Goal: Task Accomplishment & Management: Use online tool/utility

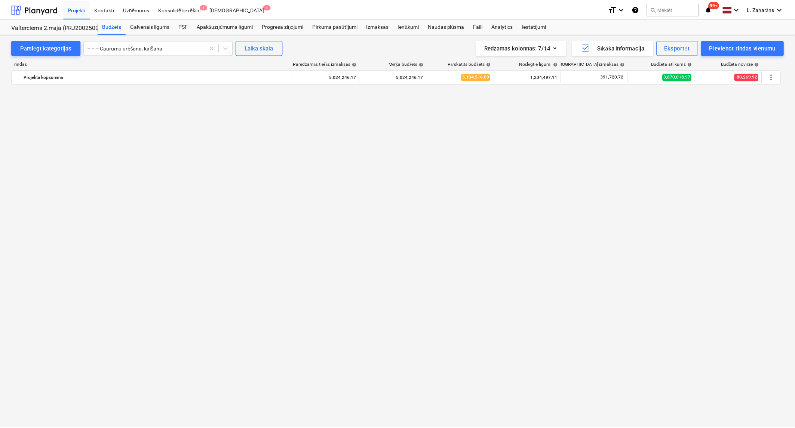
scroll to position [1626, 0]
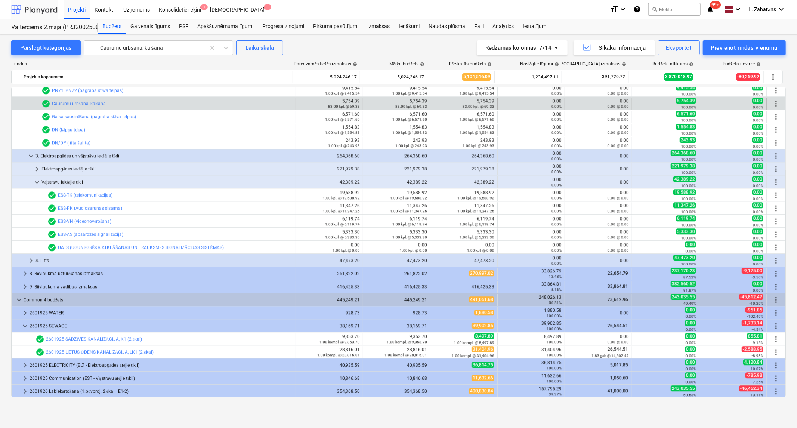
drag, startPoint x: 47, startPoint y: 6, endPoint x: 43, endPoint y: 14, distance: 9.0
click at [47, 6] on div at bounding box center [34, 9] width 46 height 19
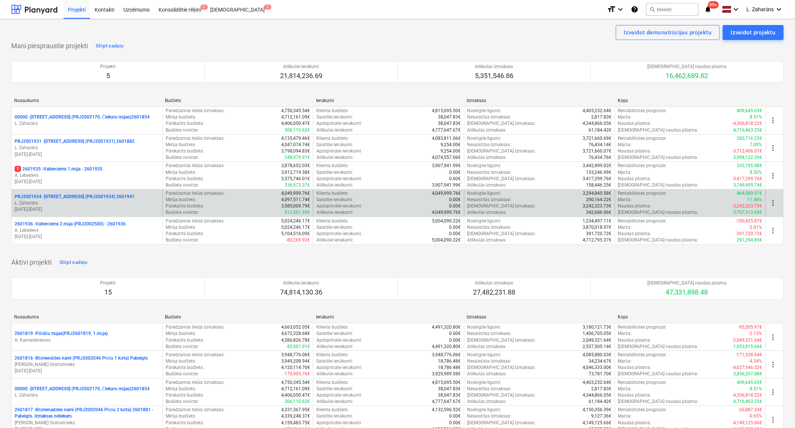
click at [71, 194] on p "PRJ2001934 - [PERSON_NAME][STREET_ADDRESS] (PRJ2001934) 2601941" at bounding box center [75, 197] width 120 height 6
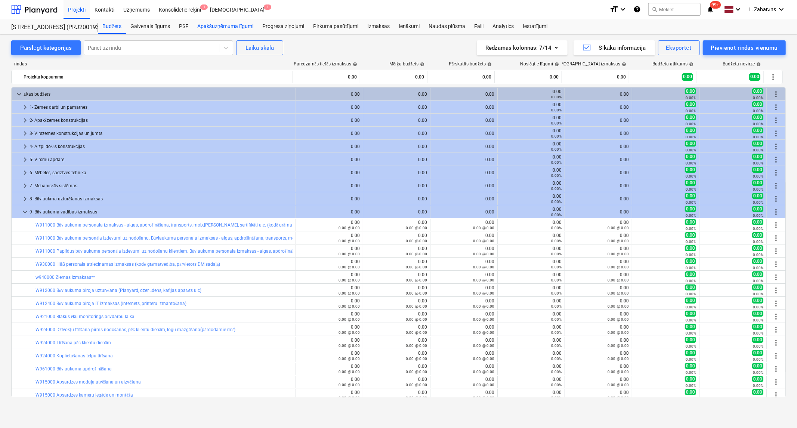
drag, startPoint x: 211, startPoint y: 24, endPoint x: 232, endPoint y: 32, distance: 22.6
click at [212, 24] on div "Apakšuzņēmuma līgumi" at bounding box center [225, 26] width 65 height 15
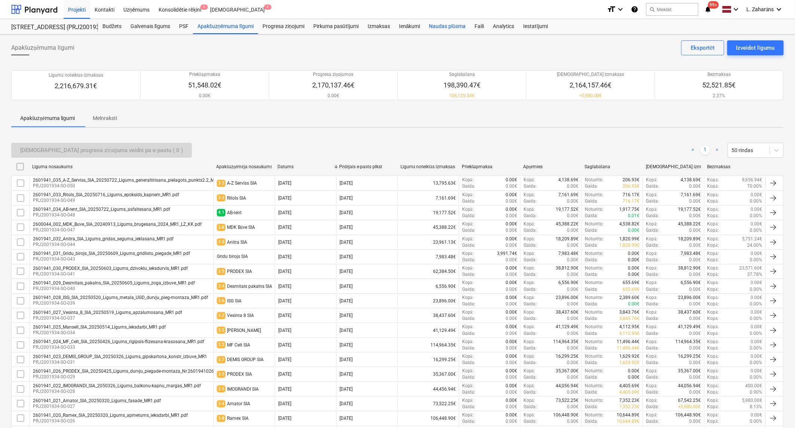
click at [439, 29] on div "Naudas plūsma" at bounding box center [448, 26] width 46 height 15
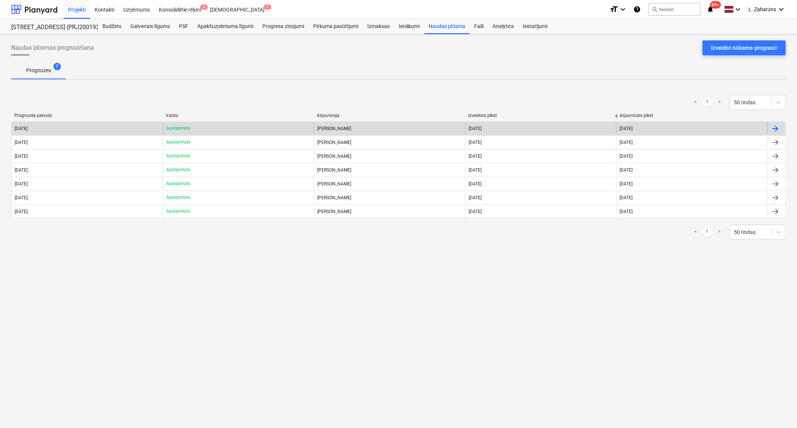
click at [130, 126] on div "[DATE]" at bounding box center [87, 129] width 151 height 12
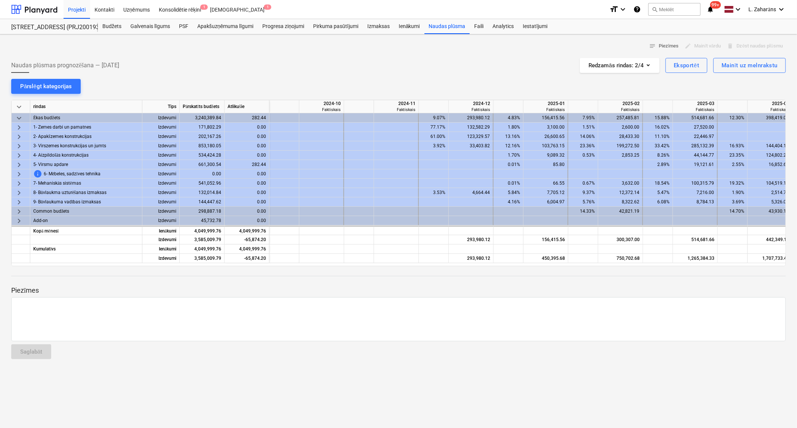
scroll to position [0, 897]
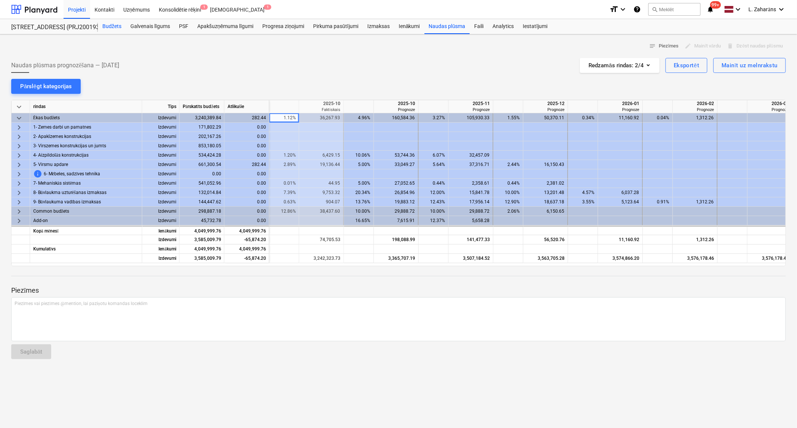
click at [112, 25] on div "Budžets" at bounding box center [112, 26] width 28 height 15
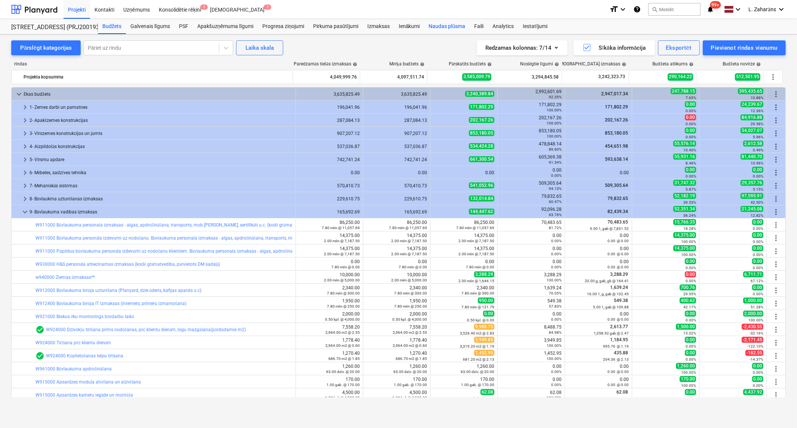
click at [439, 25] on div "Naudas plūsma" at bounding box center [448, 26] width 46 height 15
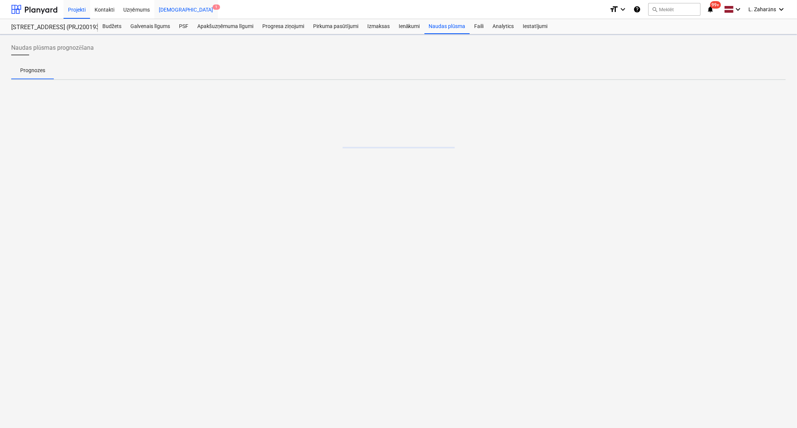
drag, startPoint x: 111, startPoint y: 26, endPoint x: 177, endPoint y: 2, distance: 70.5
click at [111, 26] on div "Budžets" at bounding box center [112, 26] width 28 height 15
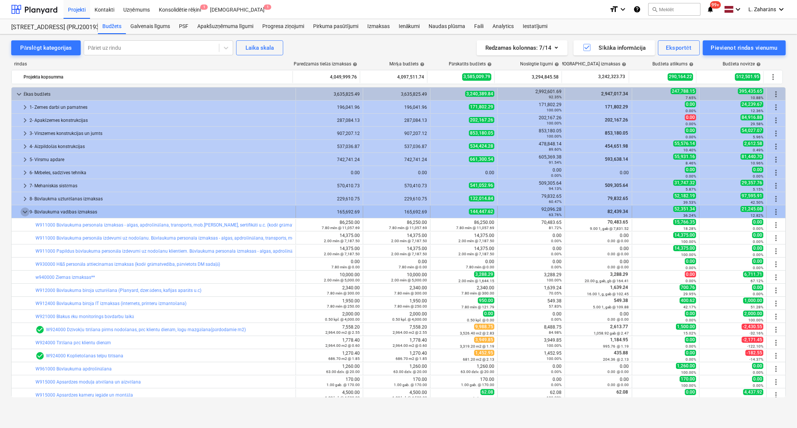
click at [24, 212] on span "keyboard_arrow_down" at bounding box center [25, 212] width 9 height 9
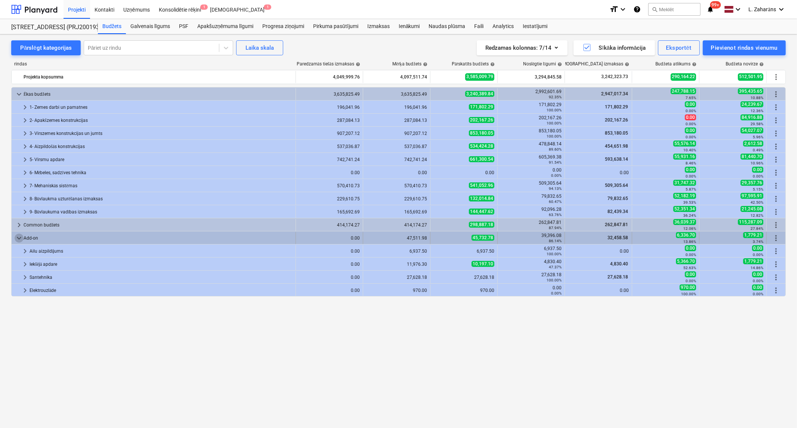
click at [18, 237] on span "keyboard_arrow_down" at bounding box center [19, 238] width 9 height 9
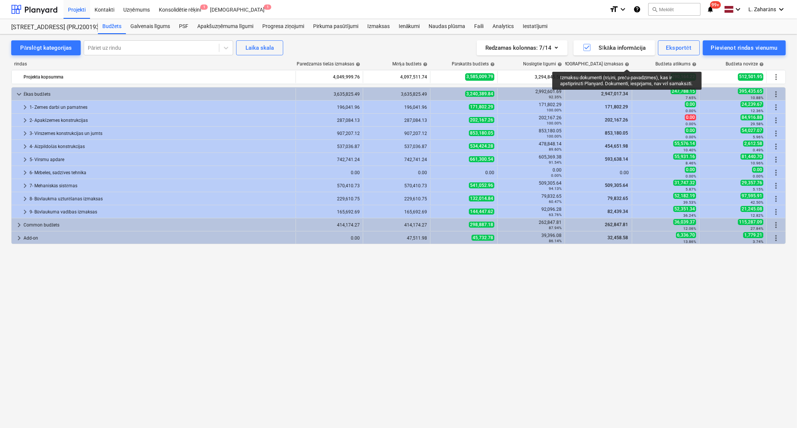
click at [627, 62] on span "help" at bounding box center [627, 64] width 6 height 4
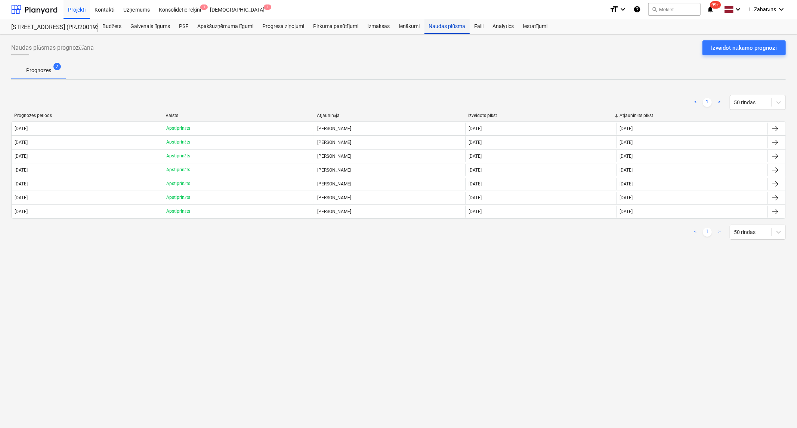
drag, startPoint x: 443, startPoint y: 25, endPoint x: 433, endPoint y: 34, distance: 12.7
click at [443, 25] on div "Naudas plūsma" at bounding box center [448, 26] width 46 height 15
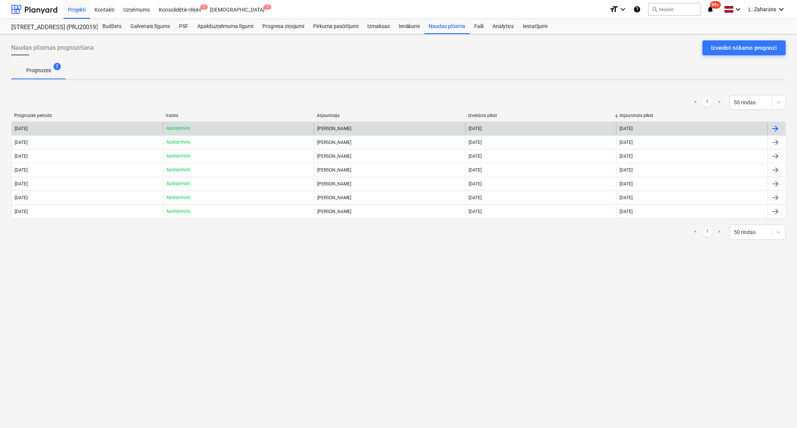
click at [334, 126] on div "Lauris Zaharāns" at bounding box center [389, 129] width 151 height 12
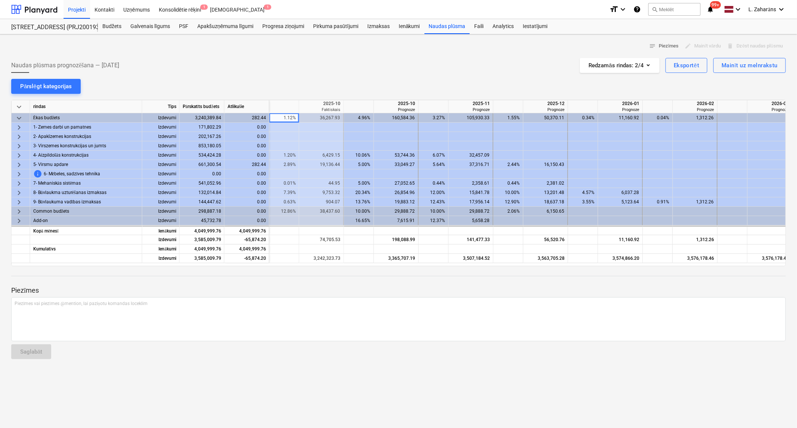
scroll to position [0, 904]
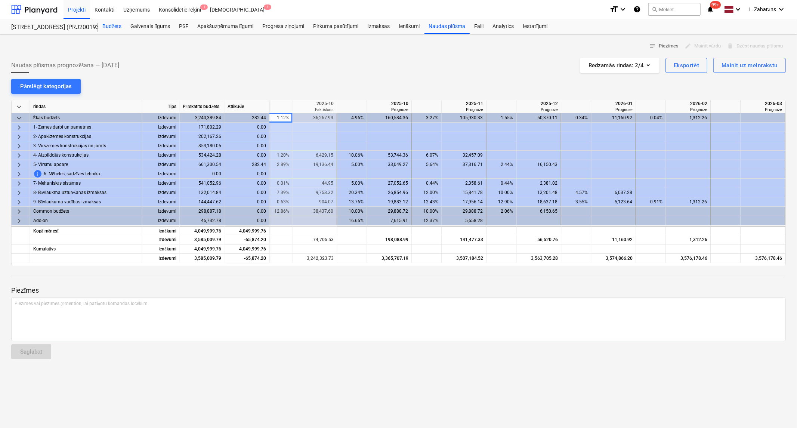
drag, startPoint x: 109, startPoint y: 27, endPoint x: 105, endPoint y: 31, distance: 5.8
click at [109, 27] on div "Budžets" at bounding box center [112, 26] width 28 height 15
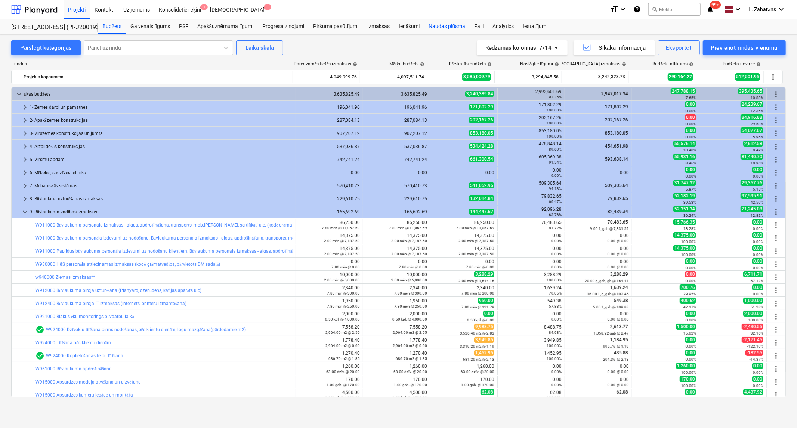
drag, startPoint x: 438, startPoint y: 28, endPoint x: 430, endPoint y: 32, distance: 8.9
click at [438, 28] on div "Naudas plūsma" at bounding box center [448, 26] width 46 height 15
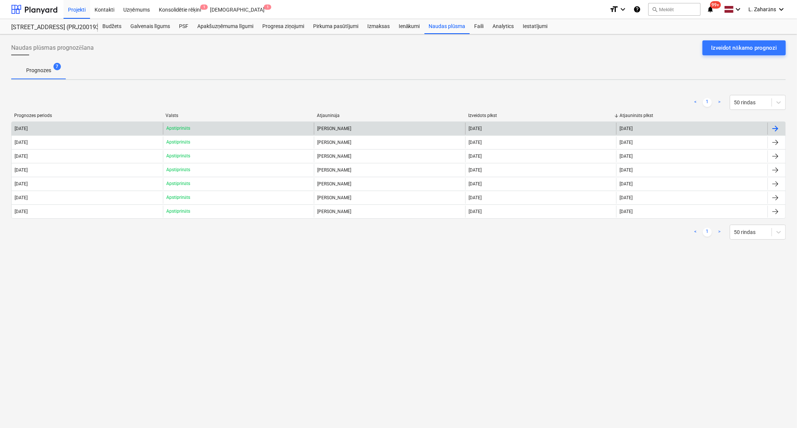
click at [173, 125] on p "Apstiprināts" at bounding box center [178, 128] width 24 height 6
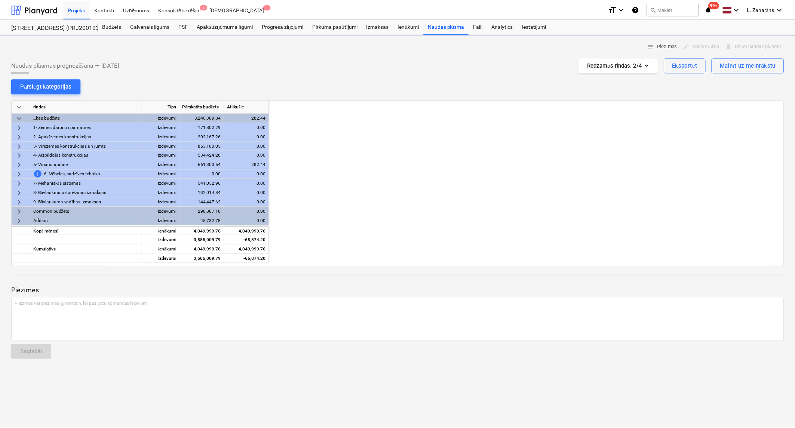
scroll to position [0, 897]
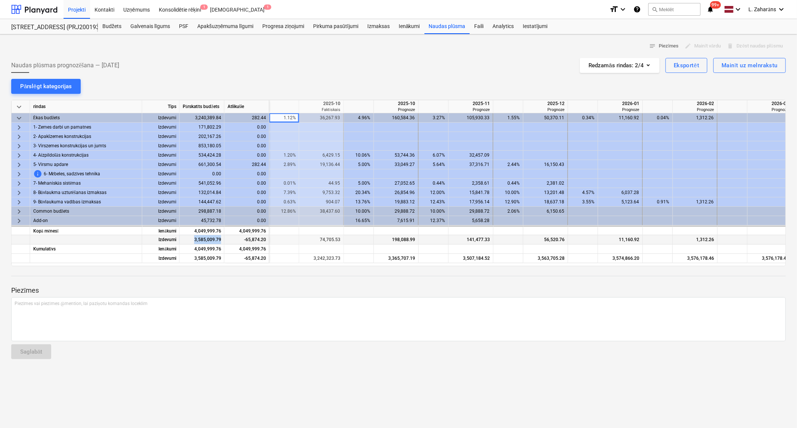
drag, startPoint x: 193, startPoint y: 239, endPoint x: 227, endPoint y: 235, distance: 35.0
click at [0, 0] on div "Izdevumi 3,585,009.79 -65,874.20 283,985.90 74,705.53 198,088.99 141,477.33 56,…" at bounding box center [0, 0] width 0 height 0
click at [357, 154] on div "10.06%" at bounding box center [359, 155] width 24 height 9
drag, startPoint x: 454, startPoint y: 24, endPoint x: 448, endPoint y: 28, distance: 7.6
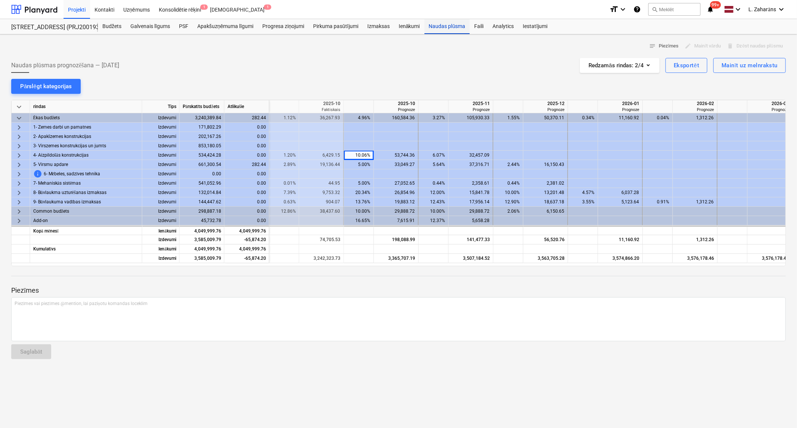
click at [454, 24] on div "Naudas plūsma" at bounding box center [448, 26] width 46 height 15
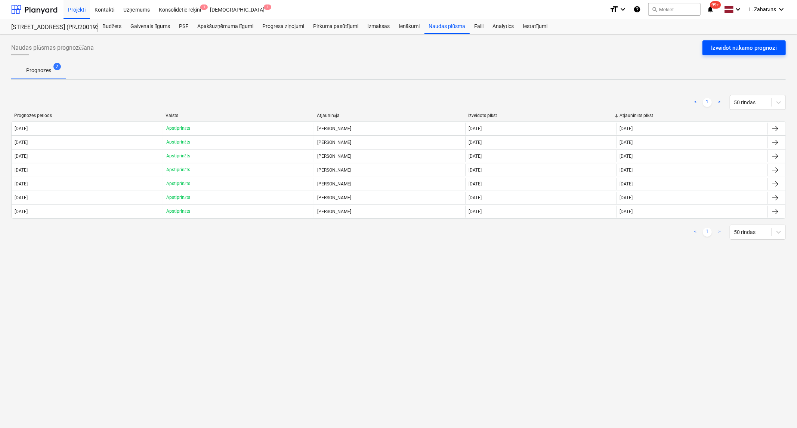
click at [734, 47] on div "Izveidot nākamo prognozi" at bounding box center [744, 48] width 65 height 10
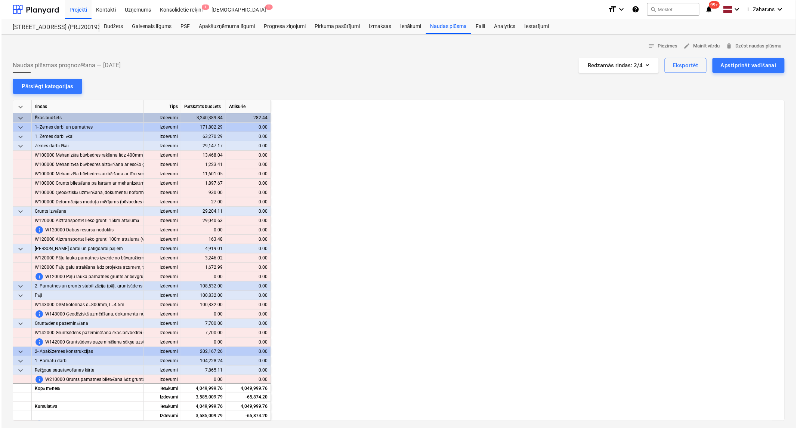
scroll to position [0, 897]
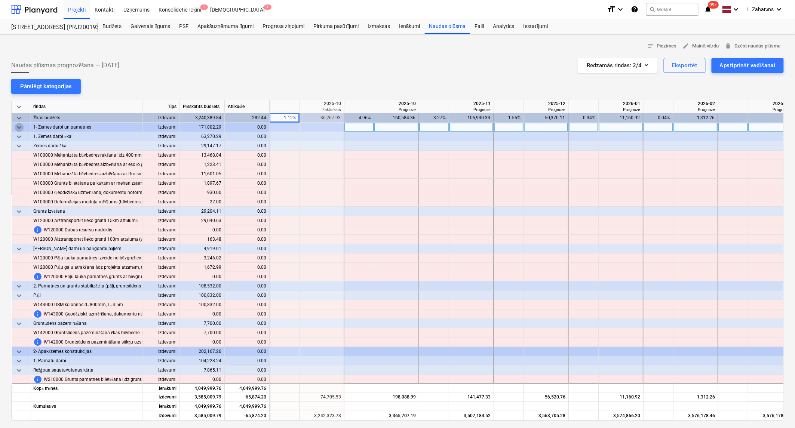
click at [21, 126] on span "keyboard_arrow_down" at bounding box center [19, 127] width 9 height 9
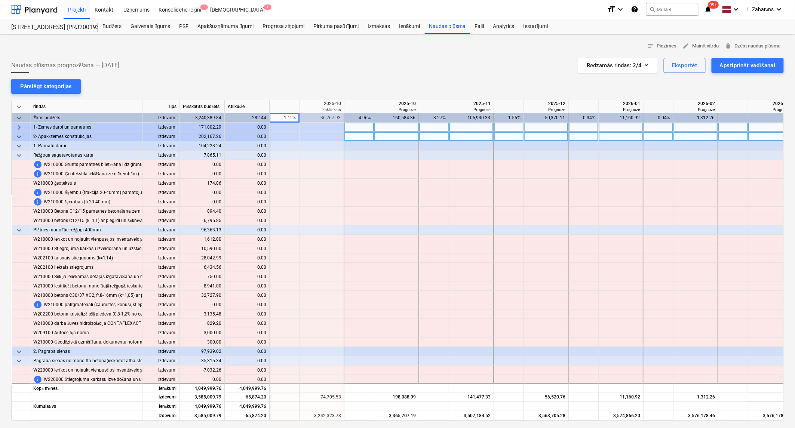
click at [18, 136] on span "keyboard_arrow_down" at bounding box center [19, 136] width 9 height 9
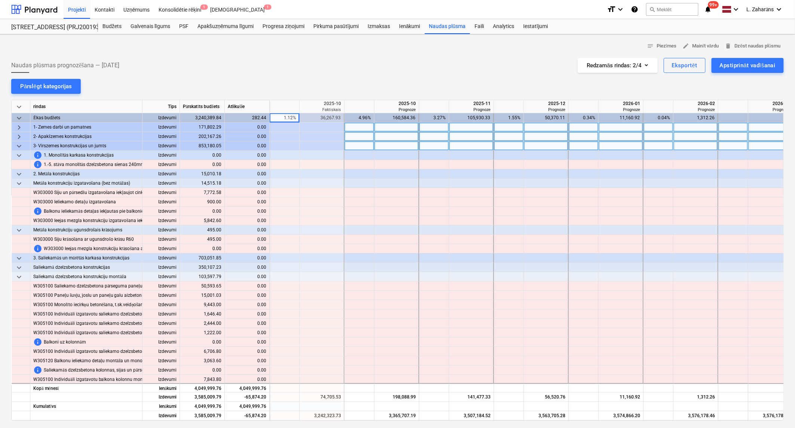
click at [17, 144] on span "keyboard_arrow_down" at bounding box center [19, 146] width 9 height 9
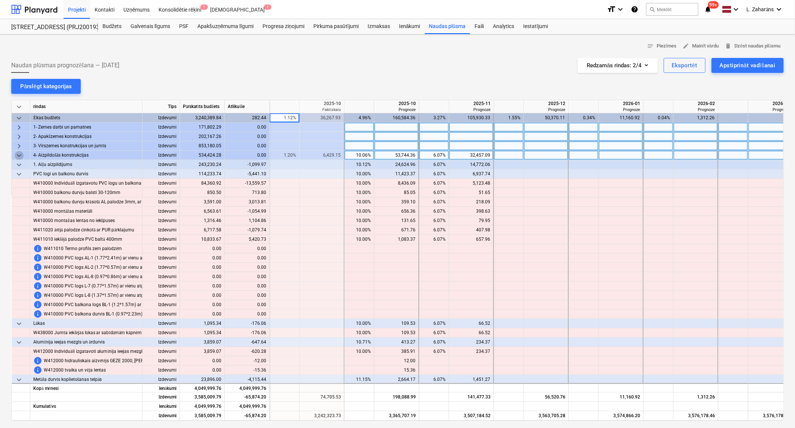
click at [19, 153] on span "keyboard_arrow_down" at bounding box center [19, 155] width 9 height 9
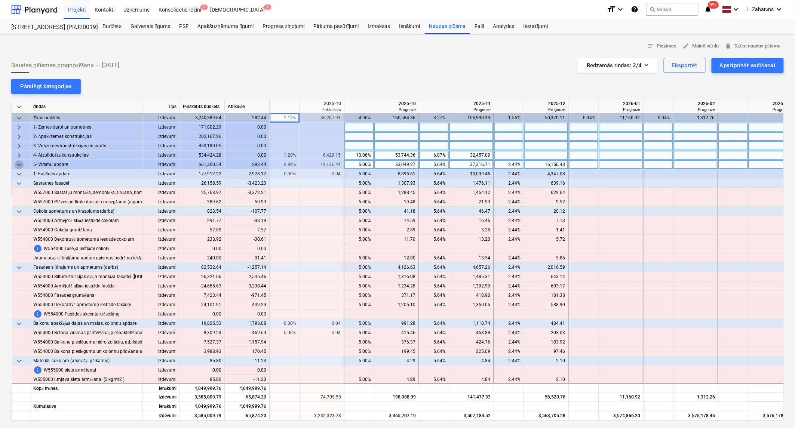
click at [19, 166] on span "keyboard_arrow_down" at bounding box center [19, 164] width 9 height 9
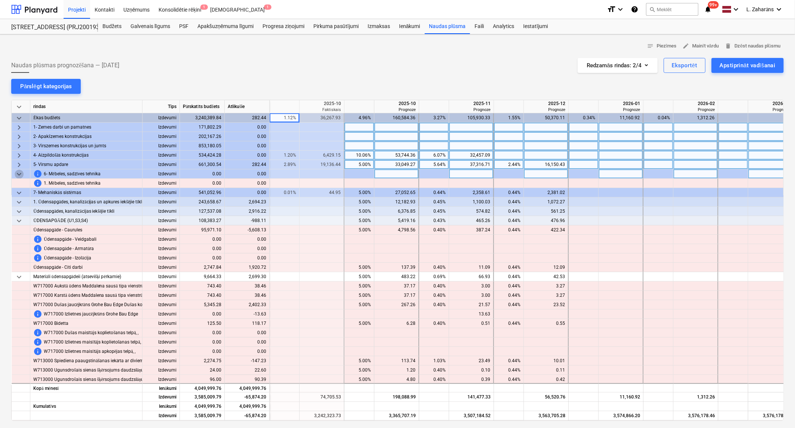
click at [18, 173] on span "keyboard_arrow_down" at bounding box center [19, 174] width 9 height 9
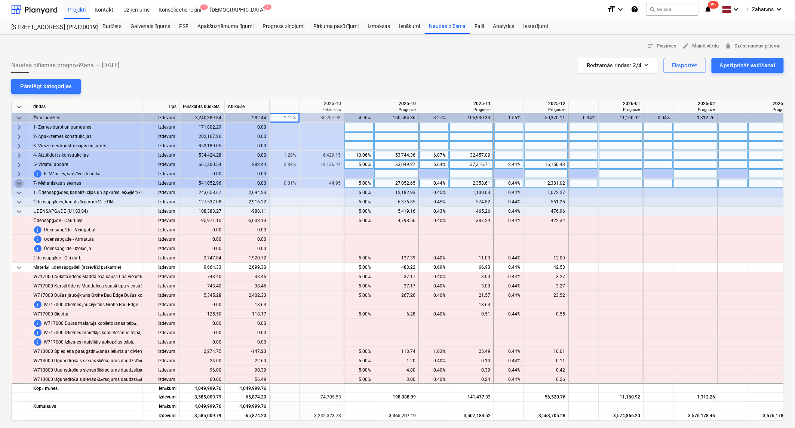
click at [18, 182] on span "keyboard_arrow_down" at bounding box center [19, 183] width 9 height 9
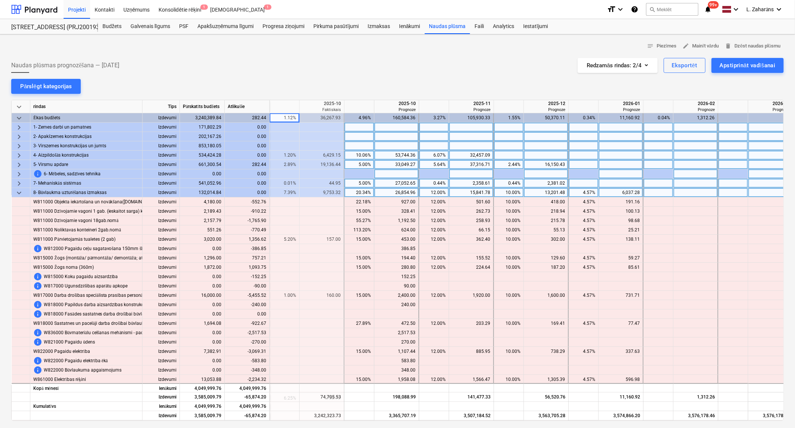
click at [18, 196] on span "keyboard_arrow_down" at bounding box center [19, 192] width 9 height 9
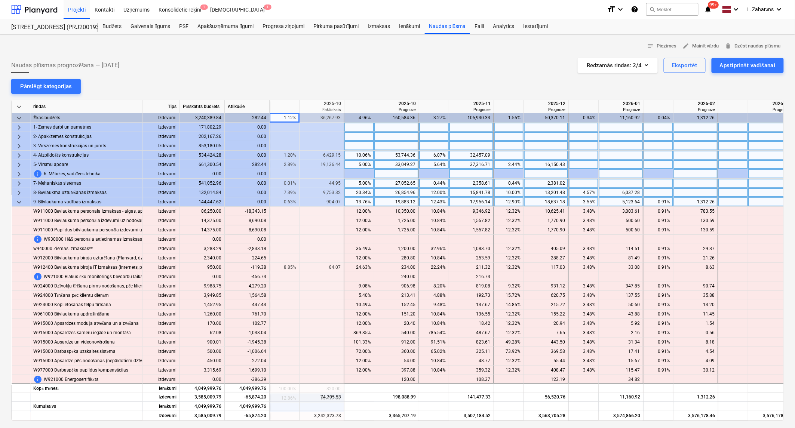
click at [16, 203] on span "keyboard_arrow_down" at bounding box center [19, 202] width 9 height 9
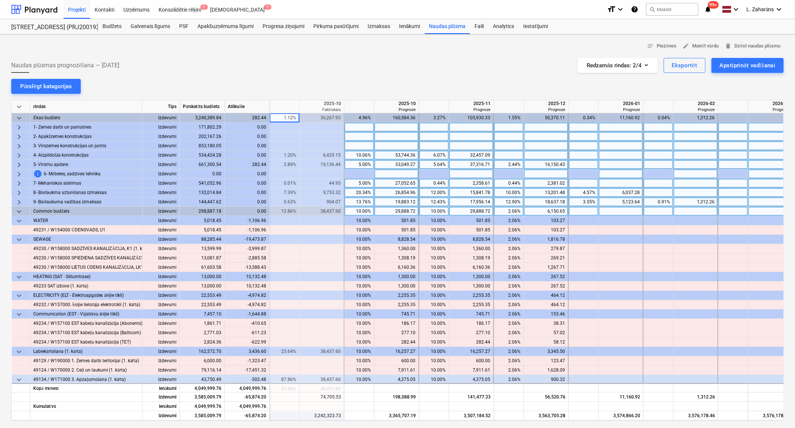
click at [18, 210] on span "keyboard_arrow_down" at bounding box center [19, 211] width 9 height 9
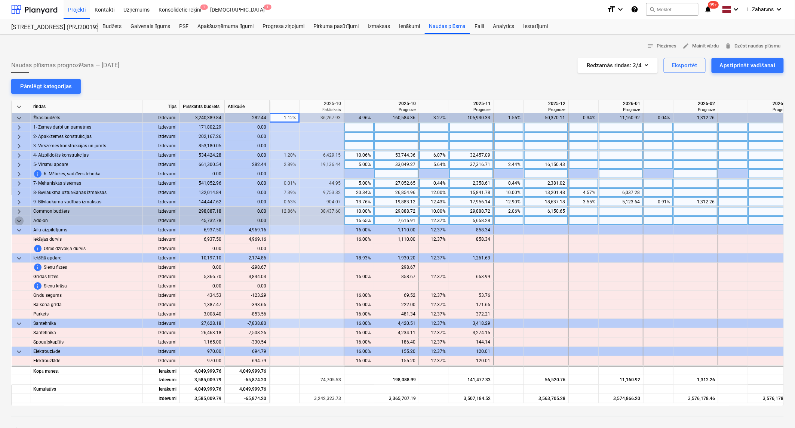
click at [18, 223] on span "keyboard_arrow_down" at bounding box center [19, 220] width 9 height 9
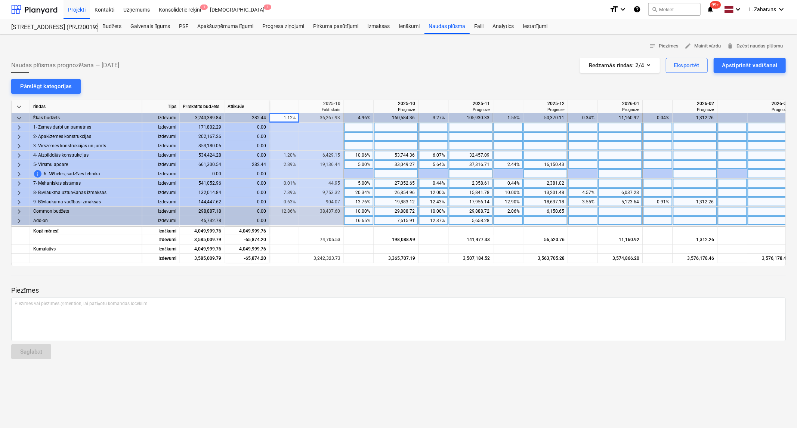
click at [355, 157] on div "10.06%" at bounding box center [359, 155] width 24 height 9
type input "0"
click at [349, 154] on div at bounding box center [359, 155] width 30 height 9
type input "10"
click at [353, 168] on div "5.00%" at bounding box center [359, 164] width 24 height 9
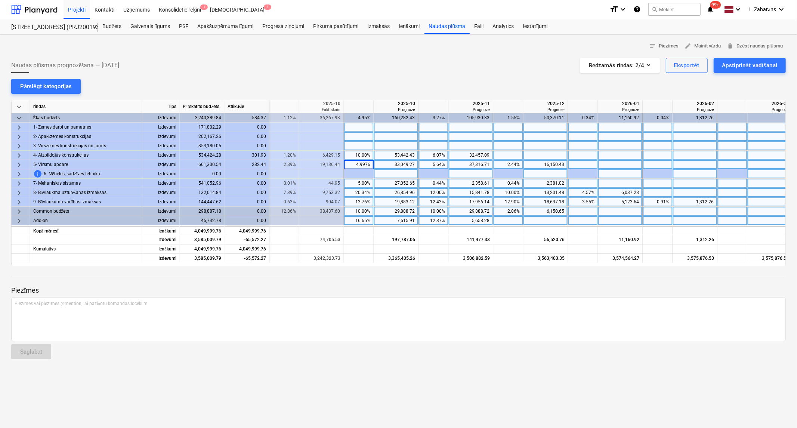
click at [353, 153] on div "10.00%" at bounding box center [359, 155] width 24 height 9
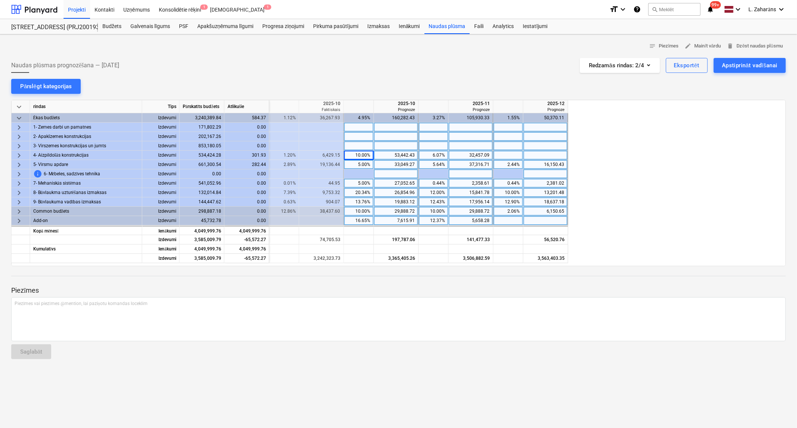
click at [425, 156] on div "6.07%" at bounding box center [434, 155] width 24 height 9
type input "0"
drag, startPoint x: 349, startPoint y: 155, endPoint x: 328, endPoint y: 159, distance: 21.3
click at [350, 156] on div "10.00%" at bounding box center [359, 155] width 24 height 9
type input "0"
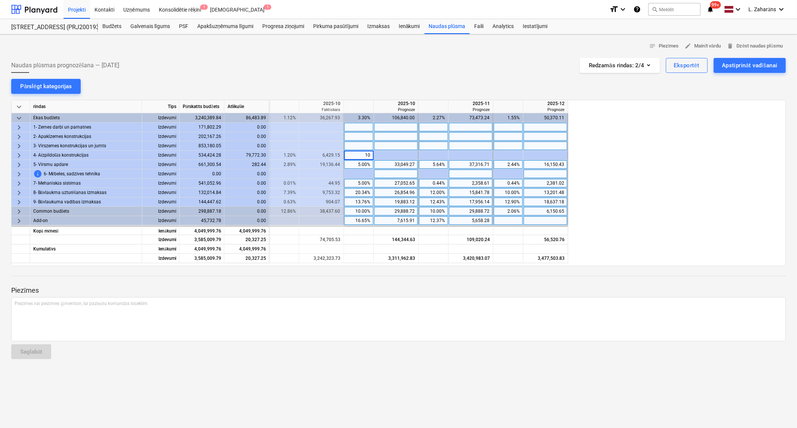
type input "1"
type input "8"
click at [440, 153] on div at bounding box center [434, 155] width 30 height 9
type input "3"
click at [360, 155] on div "8.00%" at bounding box center [359, 155] width 24 height 9
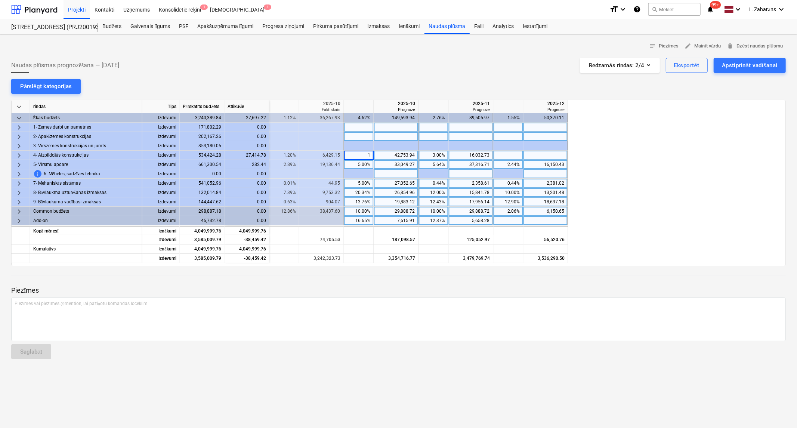
type input "11"
click at [356, 154] on div "11.00%" at bounding box center [359, 155] width 24 height 9
type input "10"
click at [360, 158] on div "10.00%" at bounding box center [359, 155] width 24 height 9
type input "10.5"
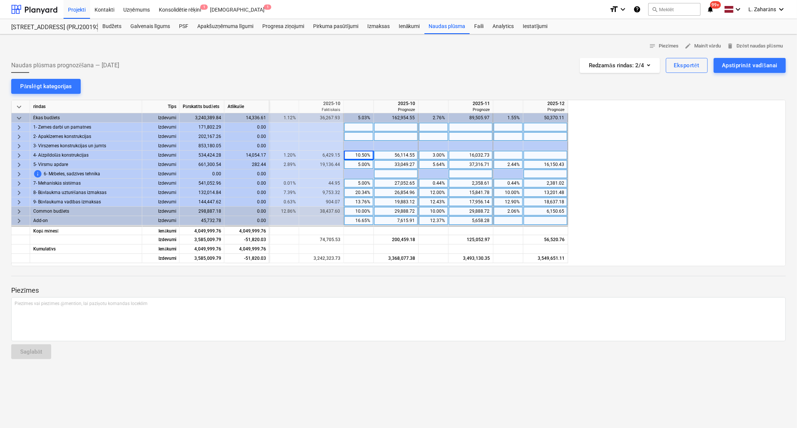
click at [431, 154] on div "3.00%" at bounding box center [434, 155] width 24 height 9
type input "0"
click at [359, 154] on div "10.50%" at bounding box center [359, 155] width 24 height 9
type input "8"
click at [443, 154] on div at bounding box center [434, 155] width 30 height 9
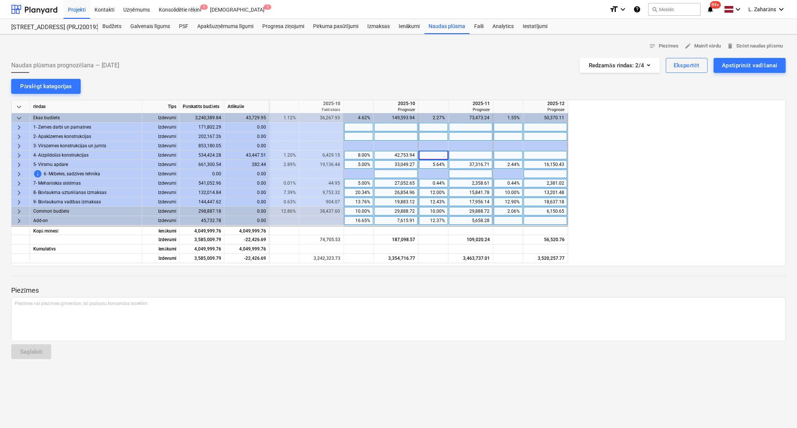
type input ".4"
click at [431, 155] on div "0.40%" at bounding box center [434, 155] width 24 height 9
type input "2.4"
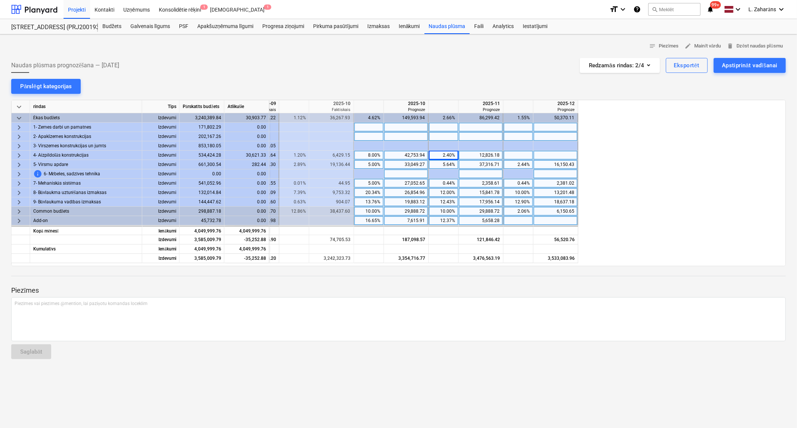
scroll to position [0, 904]
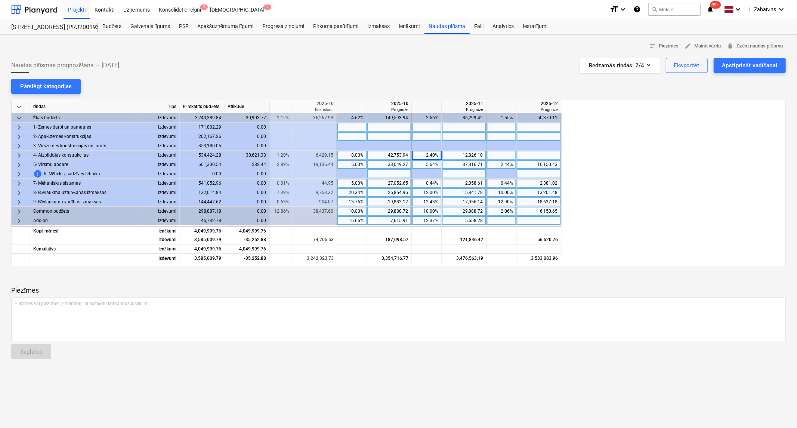
click at [352, 165] on div "5.00%" at bounding box center [353, 164] width 24 height 9
type input "10"
click at [353, 167] on div "10.00%" at bounding box center [353, 164] width 24 height 9
type input "8"
click at [348, 163] on div "9.00%" at bounding box center [353, 164] width 24 height 9
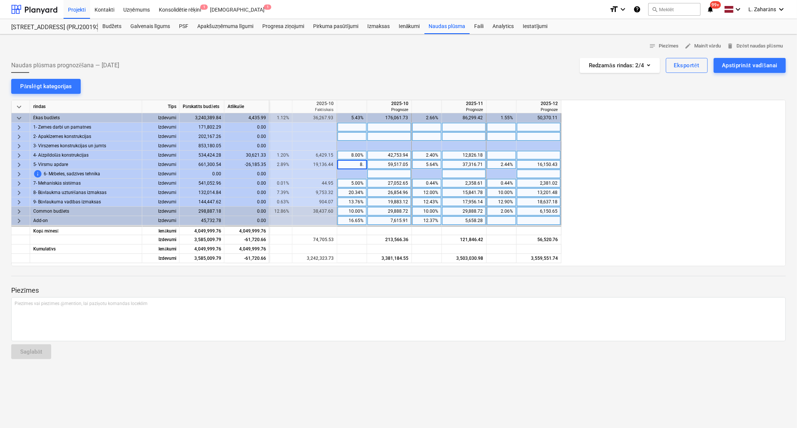
type input "8.5"
click at [345, 164] on div "8.50%" at bounding box center [353, 164] width 24 height 9
type input "5"
click at [419, 164] on div "5.64%" at bounding box center [427, 164] width 24 height 9
click at [500, 166] on div "2.44%" at bounding box center [502, 164] width 24 height 9
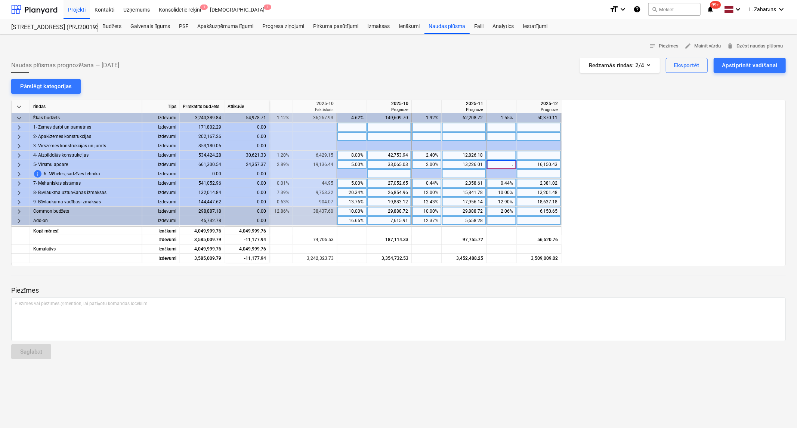
type input ".5"
click at [450, 163] on div "13,226.01" at bounding box center [464, 164] width 38 height 9
click at [494, 165] on div "0.50%" at bounding box center [502, 164] width 24 height 9
type input "1.5"
click at [357, 176] on div at bounding box center [353, 173] width 30 height 9
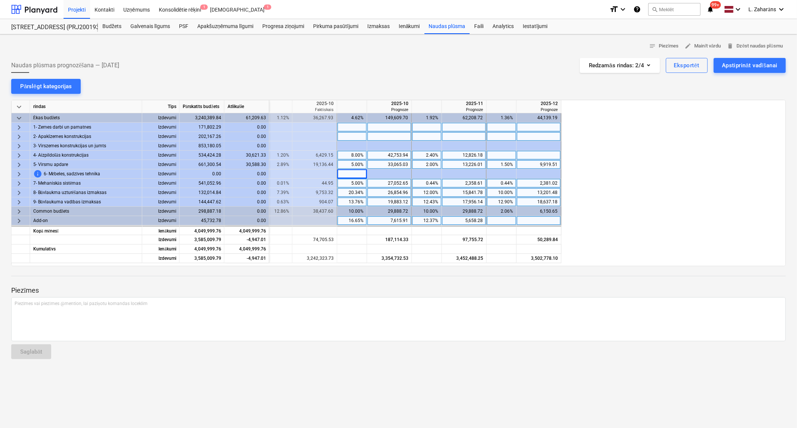
click at [354, 152] on div "8.00%" at bounding box center [353, 155] width 24 height 9
type input "14.9"
click at [349, 155] on div "14.90%" at bounding box center [353, 155] width 24 height 9
type input "10"
click at [415, 155] on div "2.40%" at bounding box center [427, 155] width 24 height 9
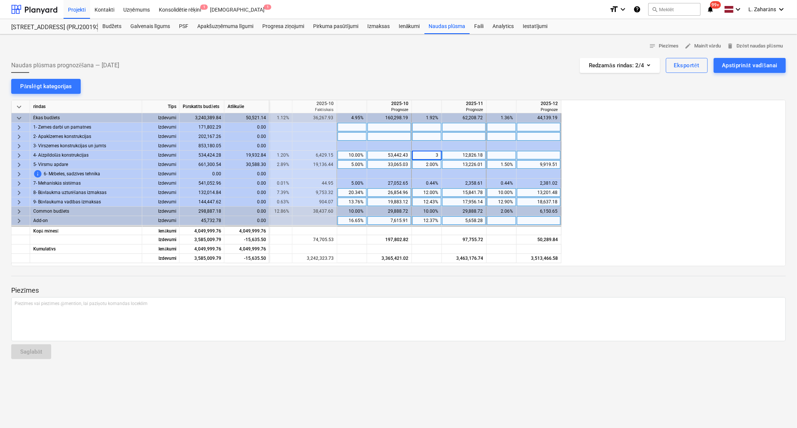
click at [492, 154] on div at bounding box center [502, 155] width 30 height 9
type input "1.9"
click at [425, 163] on div "2.00%" at bounding box center [427, 164] width 24 height 9
click at [343, 166] on div "5.00%" at bounding box center [353, 164] width 24 height 9
type input "6"
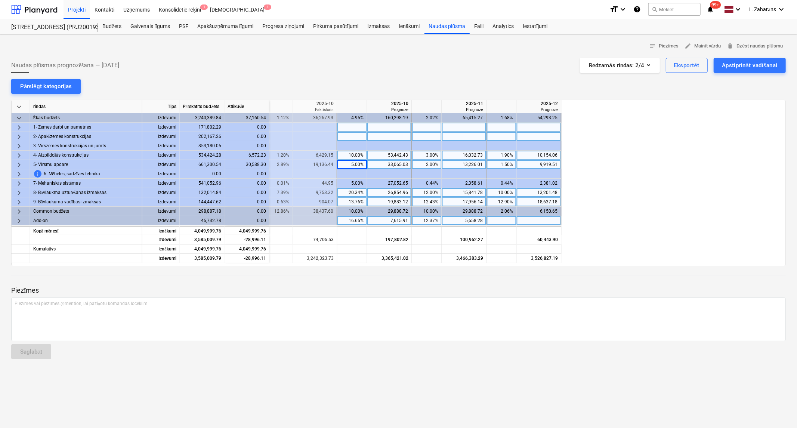
click at [417, 165] on div "2.00%" at bounding box center [427, 164] width 24 height 9
click at [488, 164] on div "1.50%" at bounding box center [502, 164] width 30 height 9
type input "1.2"
click at [346, 200] on div "13.76%" at bounding box center [353, 201] width 24 height 9
type input "15"
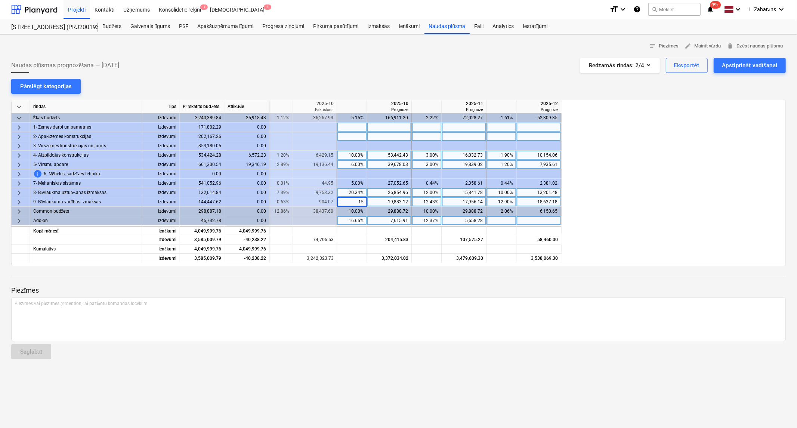
click at [418, 201] on div "12.43%" at bounding box center [427, 201] width 24 height 9
click at [498, 200] on div "12.90%" at bounding box center [502, 201] width 24 height 9
click at [420, 202] on div "4.00%" at bounding box center [427, 201] width 24 height 9
type input "14"
click at [495, 202] on div "12.90%" at bounding box center [502, 201] width 24 height 9
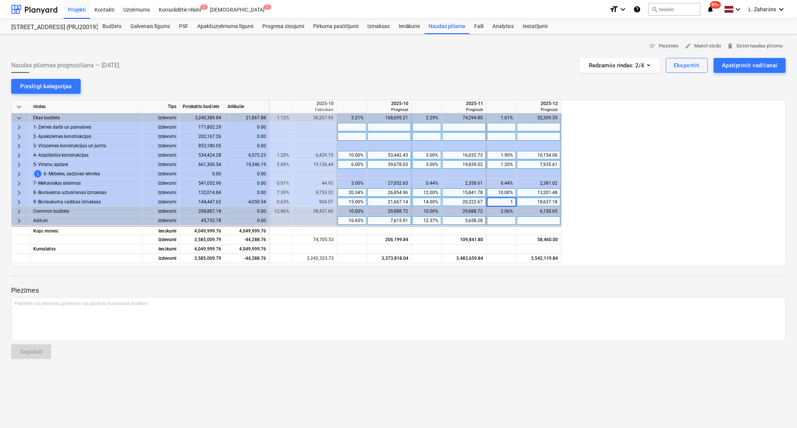
type input "14"
